Goal: Transaction & Acquisition: Purchase product/service

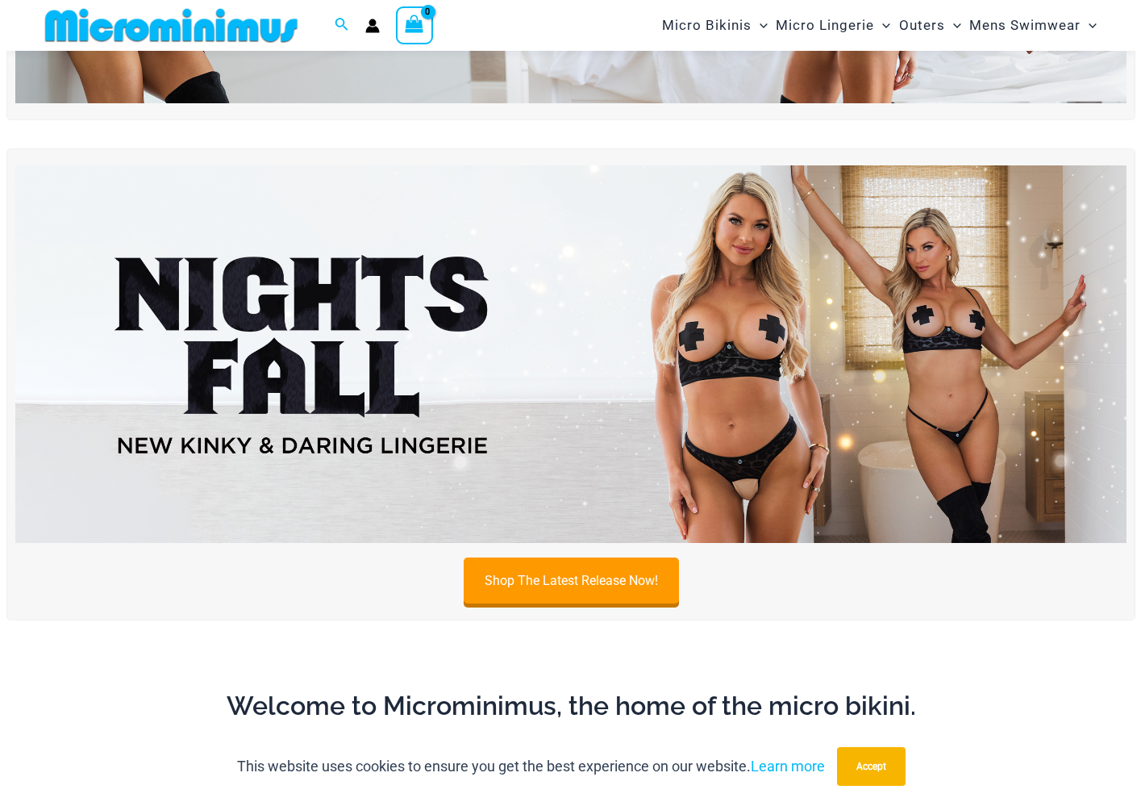
scroll to position [389, 0]
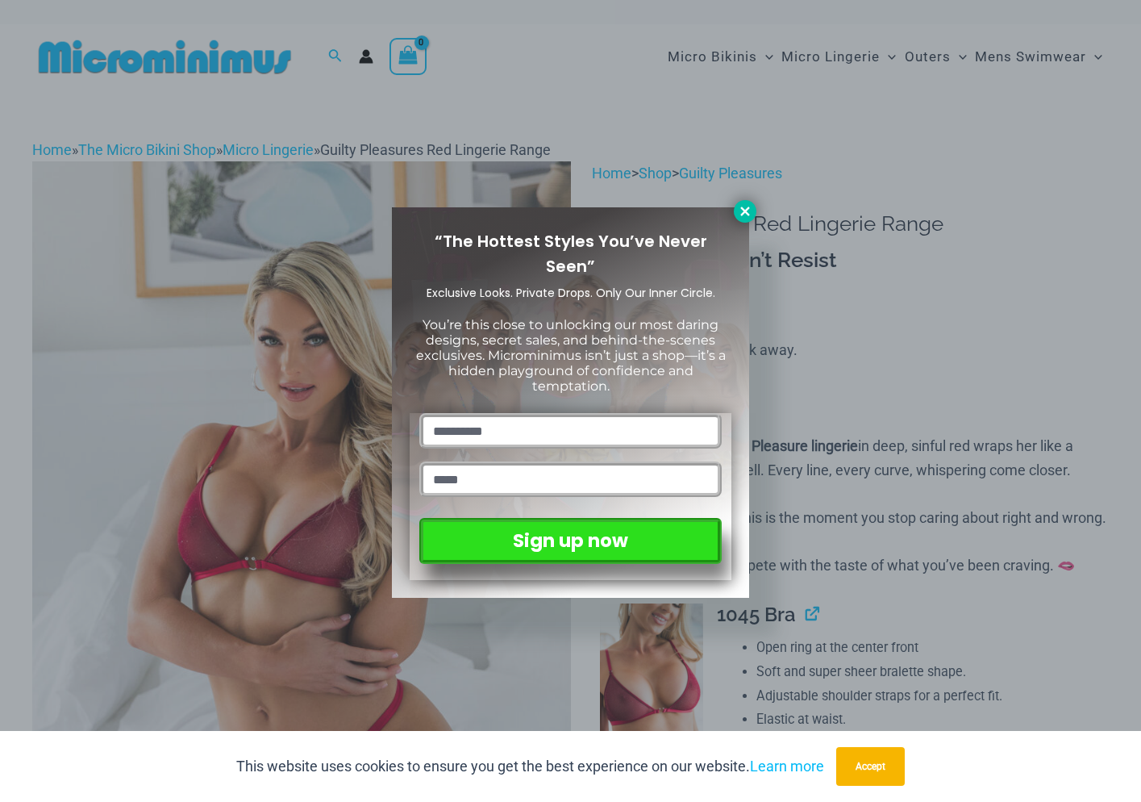
click at [737, 207] on button at bounding box center [745, 211] width 23 height 23
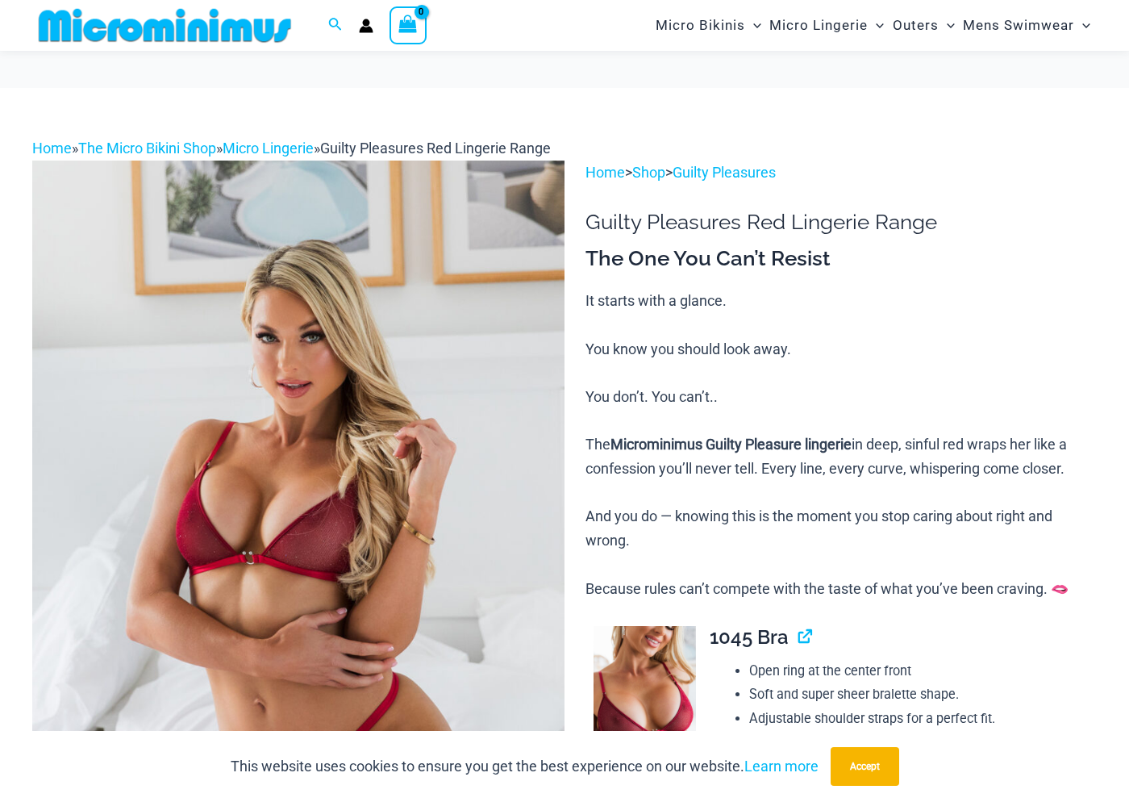
scroll to position [389, 0]
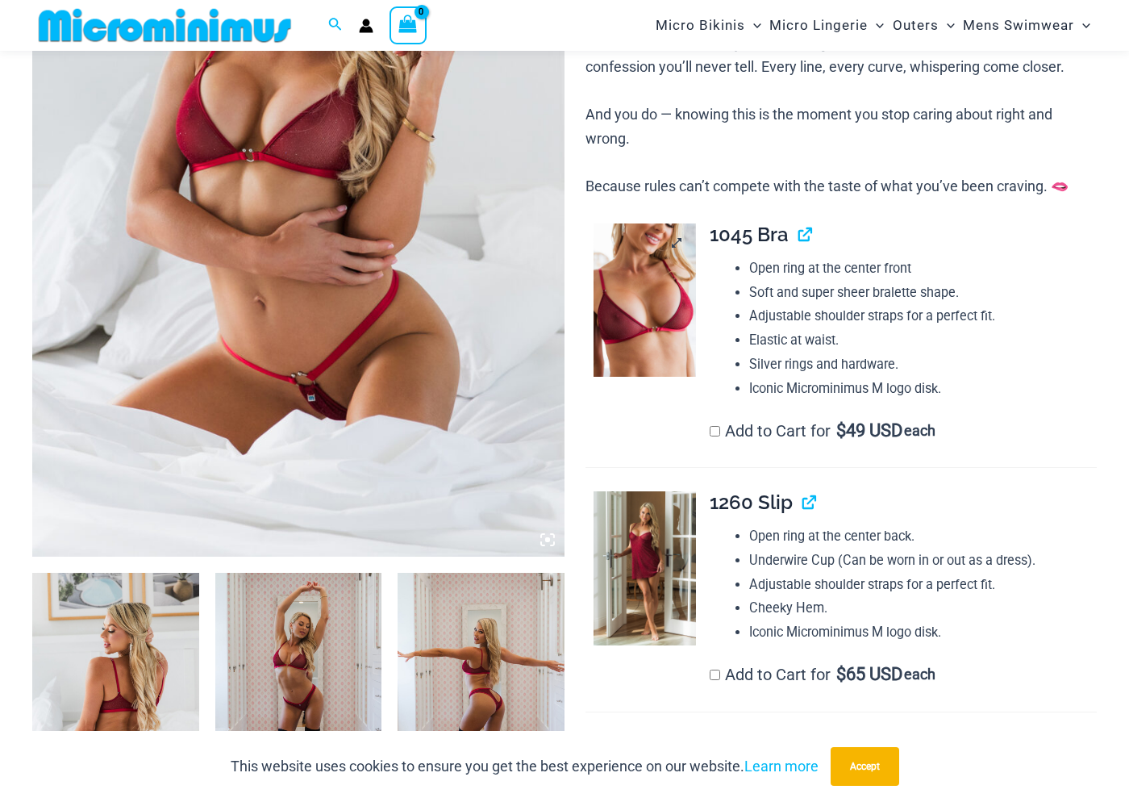
click at [650, 317] on img at bounding box center [645, 299] width 102 height 153
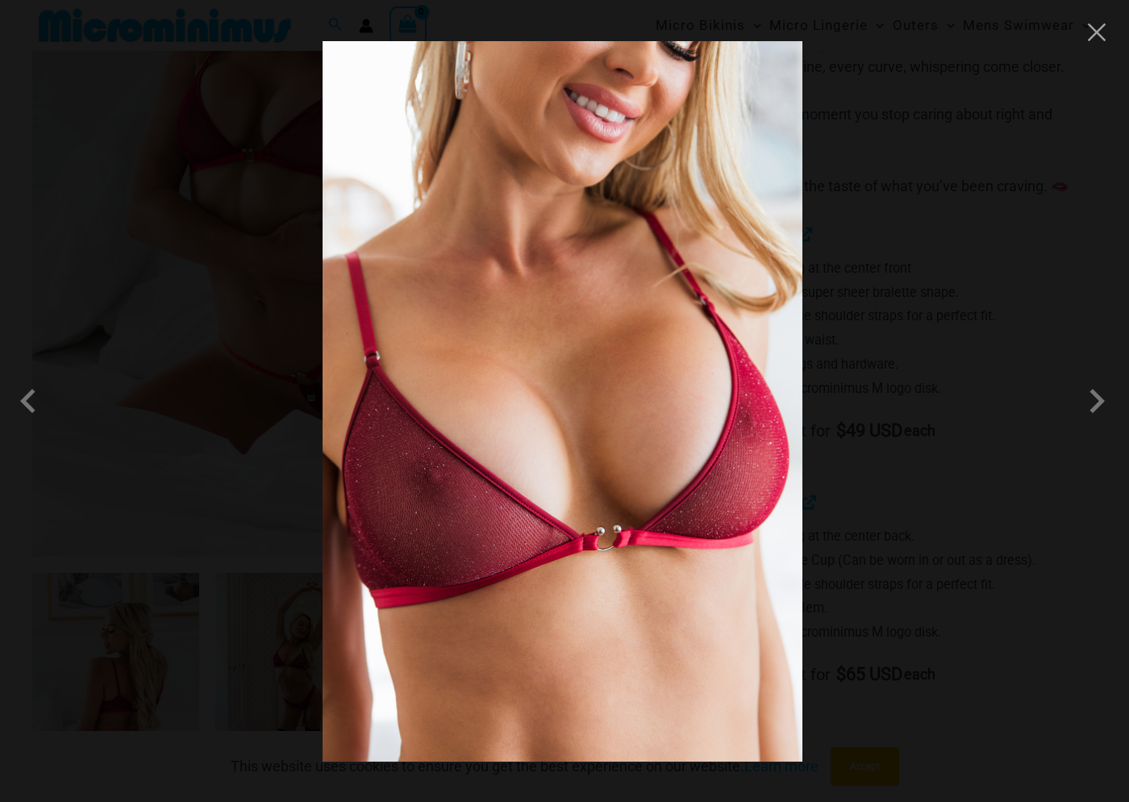
click at [861, 288] on div at bounding box center [564, 401] width 1129 height 802
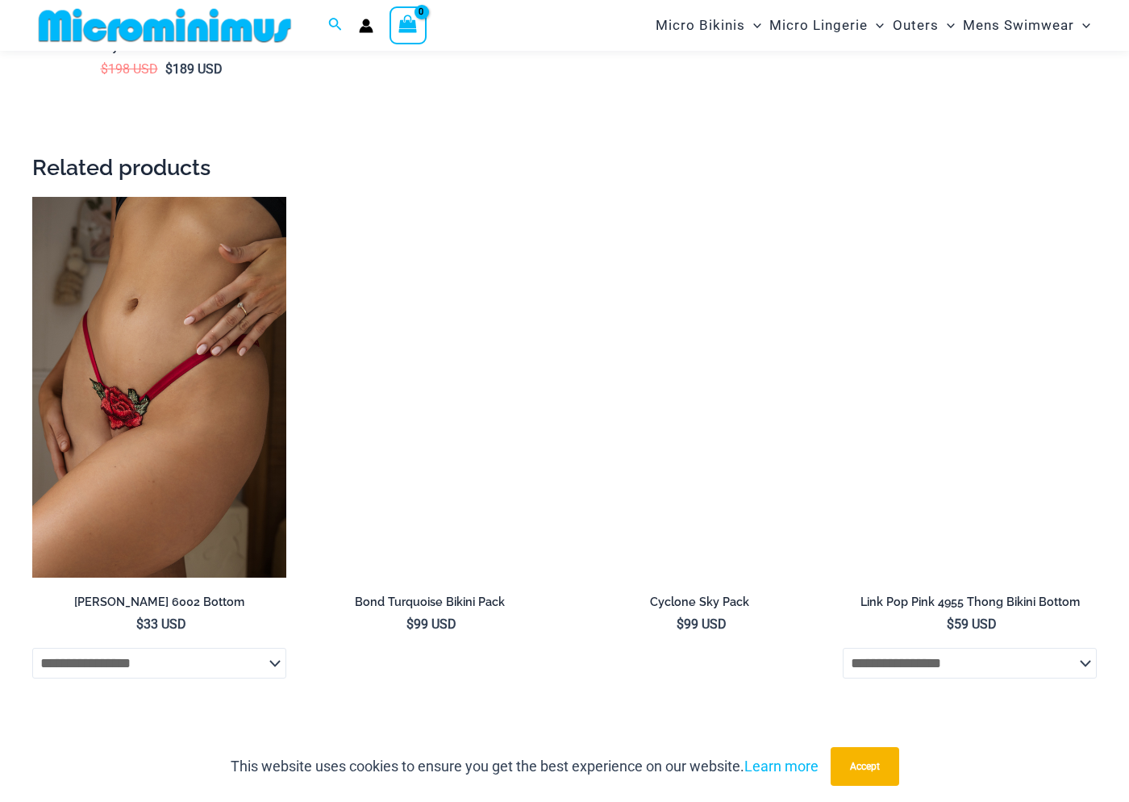
scroll to position [2728, 0]
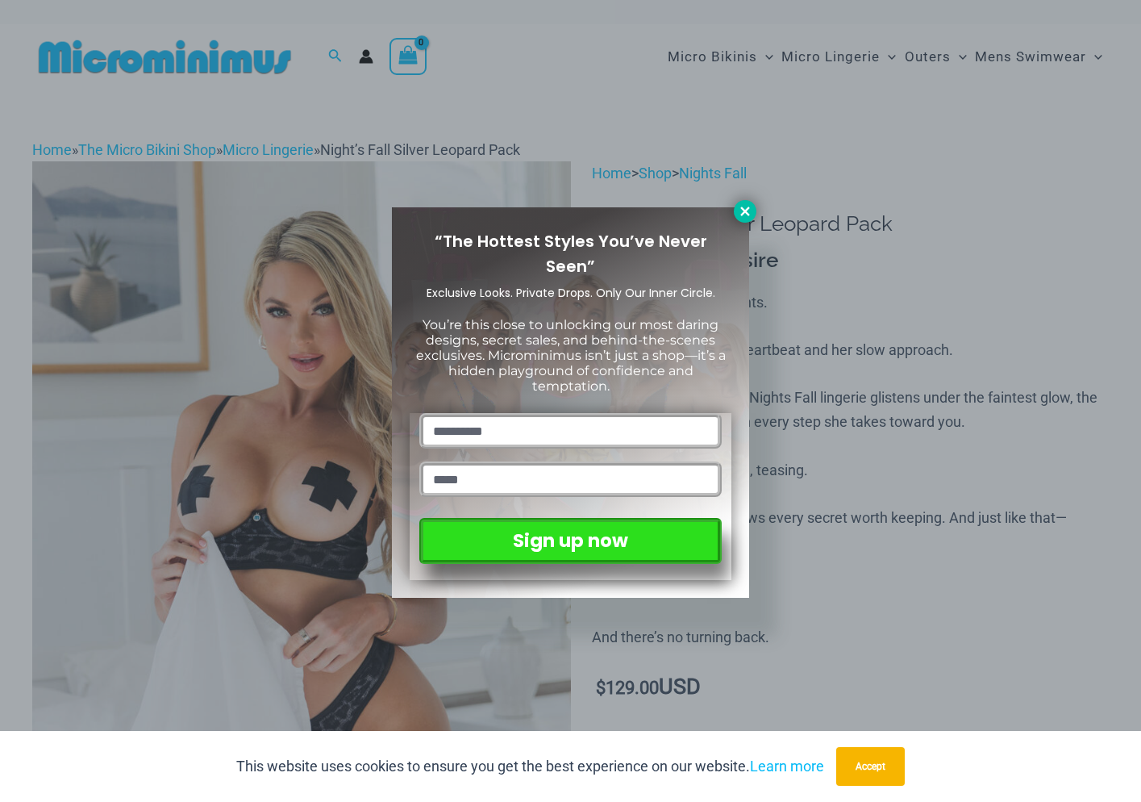
click at [741, 217] on icon at bounding box center [745, 211] width 15 height 15
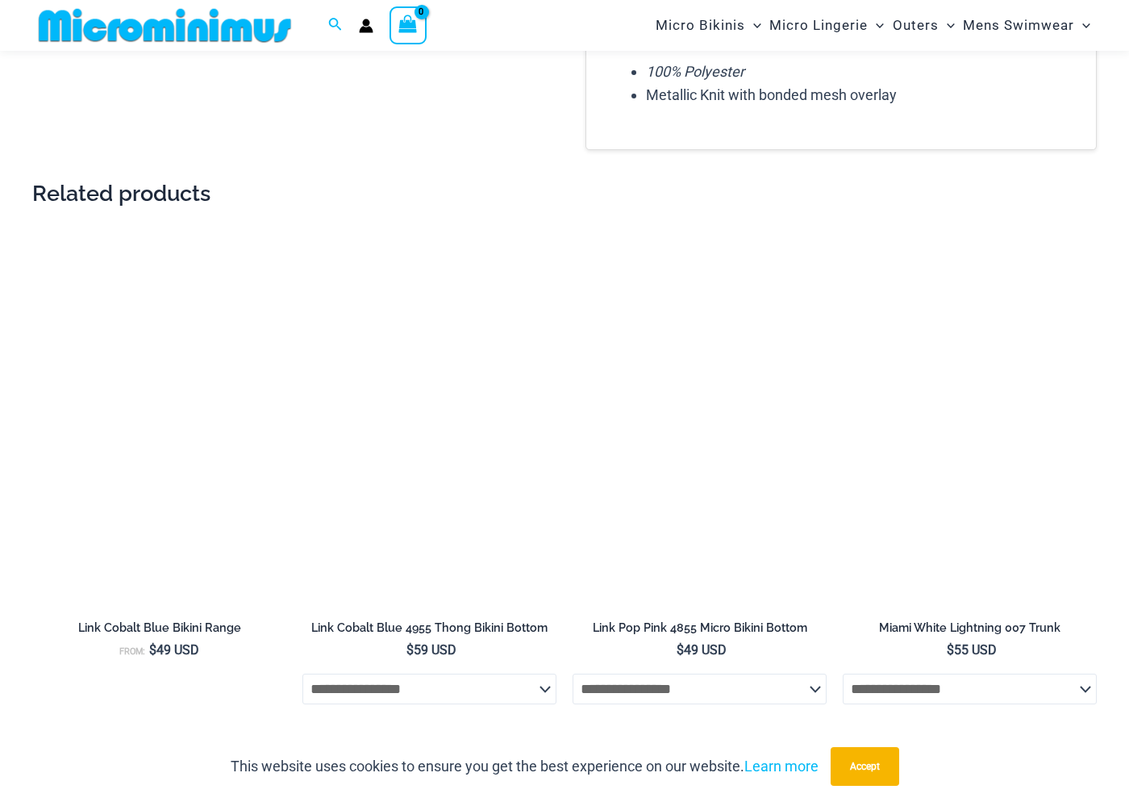
scroll to position [2405, 0]
